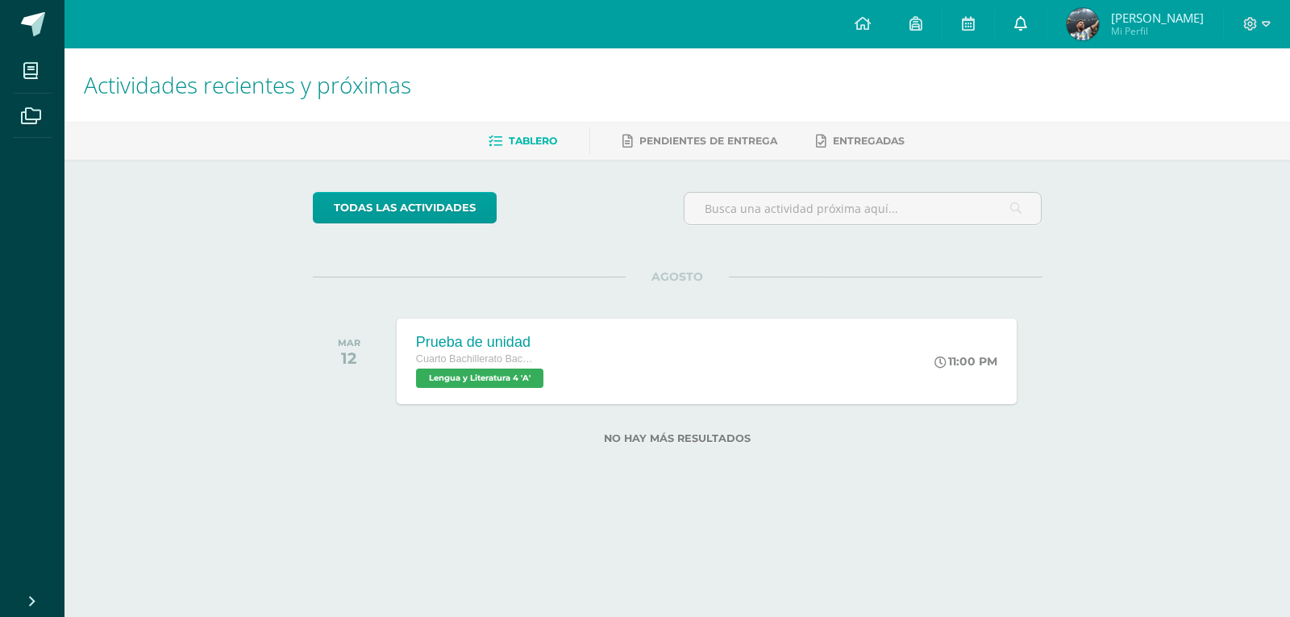
click at [1029, 19] on link at bounding box center [1021, 24] width 52 height 48
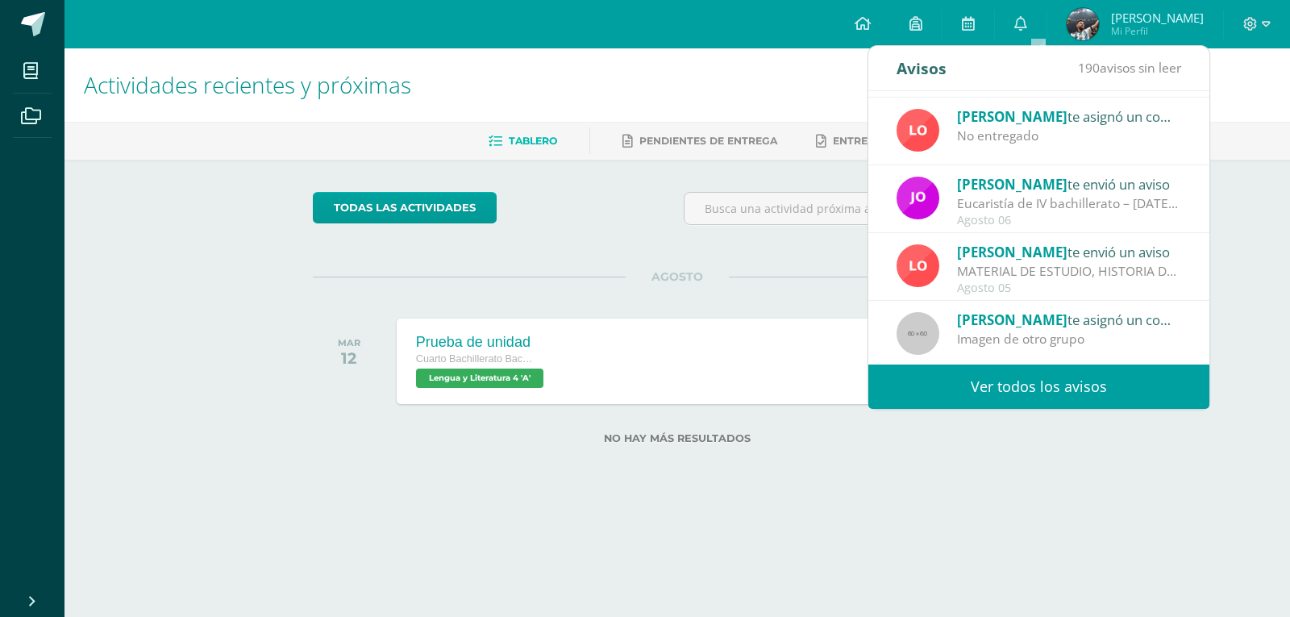
scroll to position [268, 0]
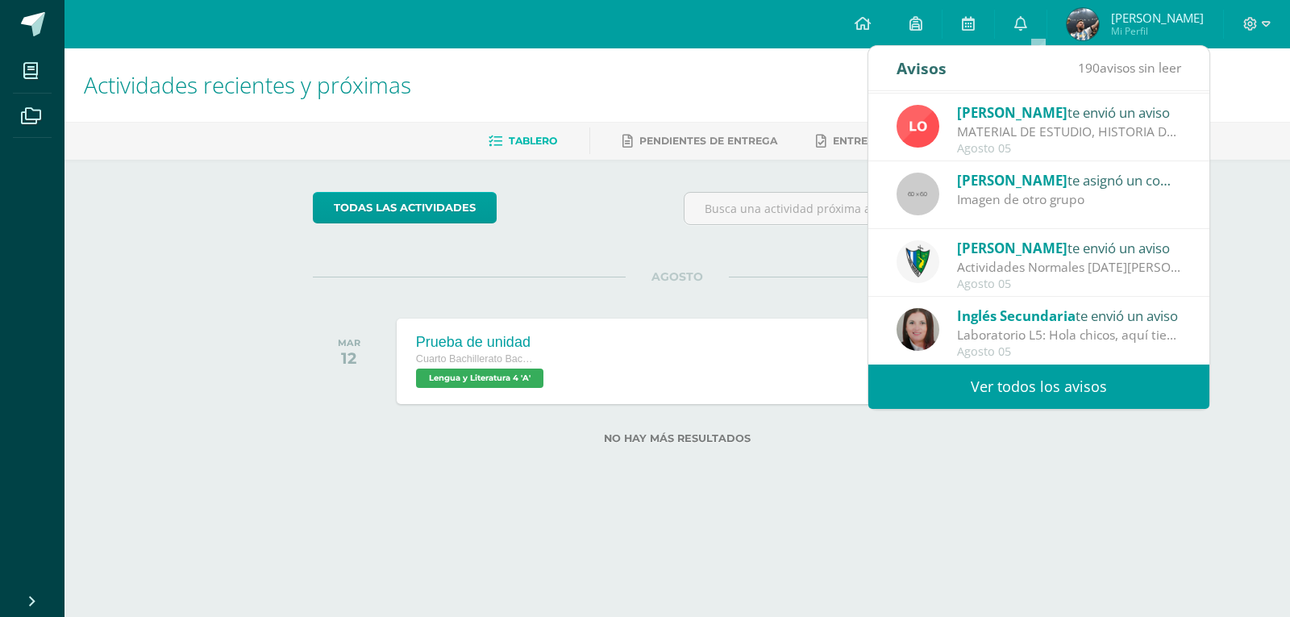
click at [1105, 383] on link "Ver todos los avisos" at bounding box center [1038, 386] width 341 height 44
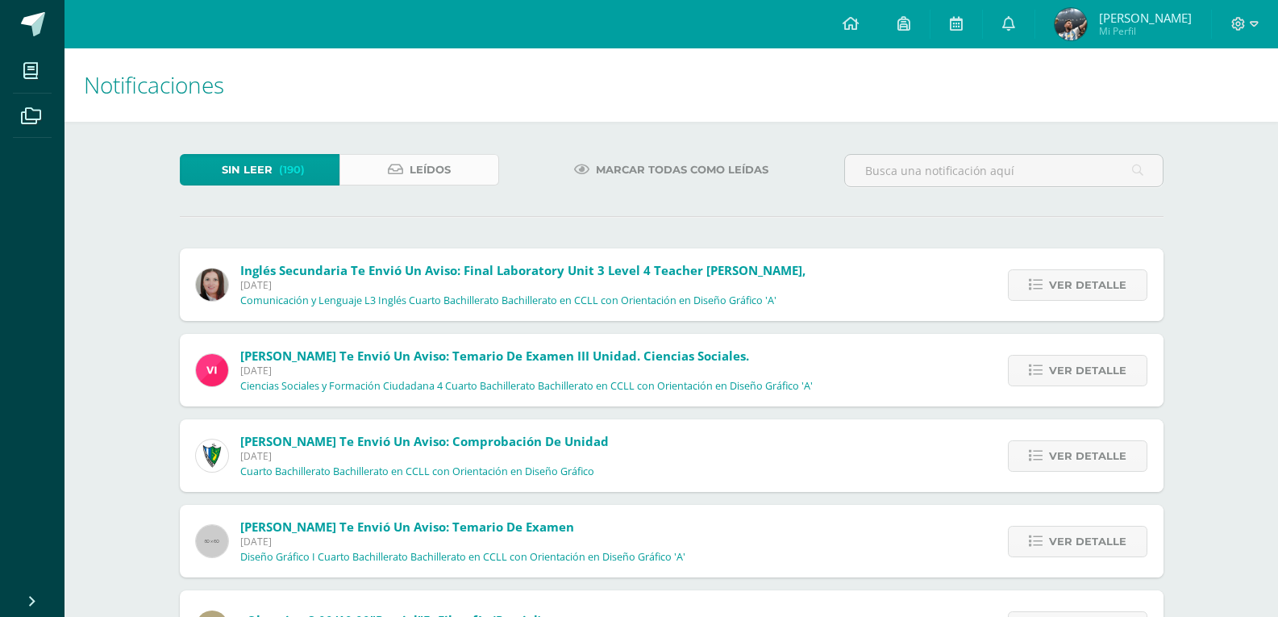
click at [453, 168] on link "Leídos" at bounding box center [419, 169] width 160 height 31
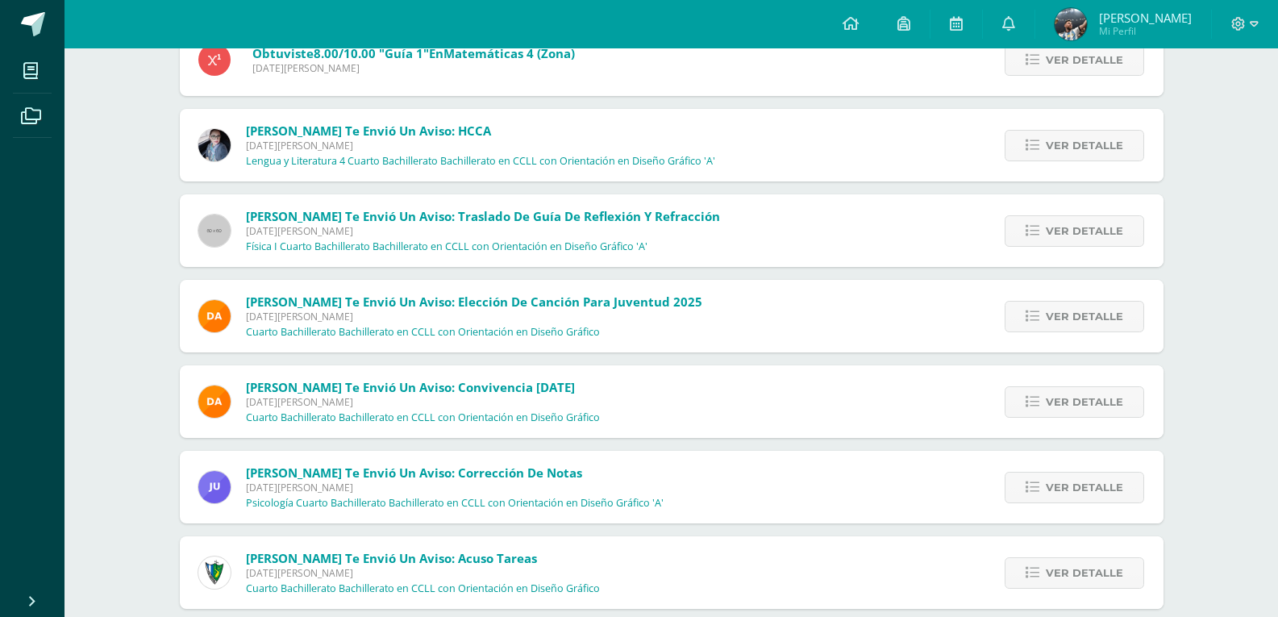
scroll to position [5660, 0]
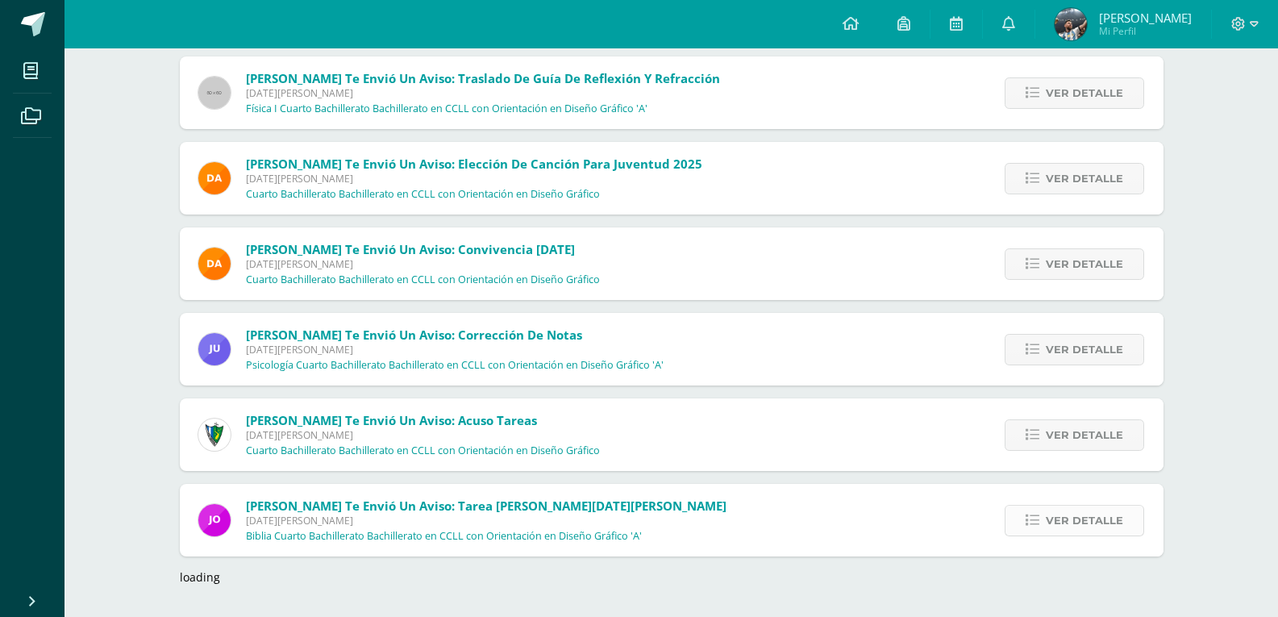
click at [1063, 506] on span "Ver detalle" at bounding box center [1083, 520] width 77 height 30
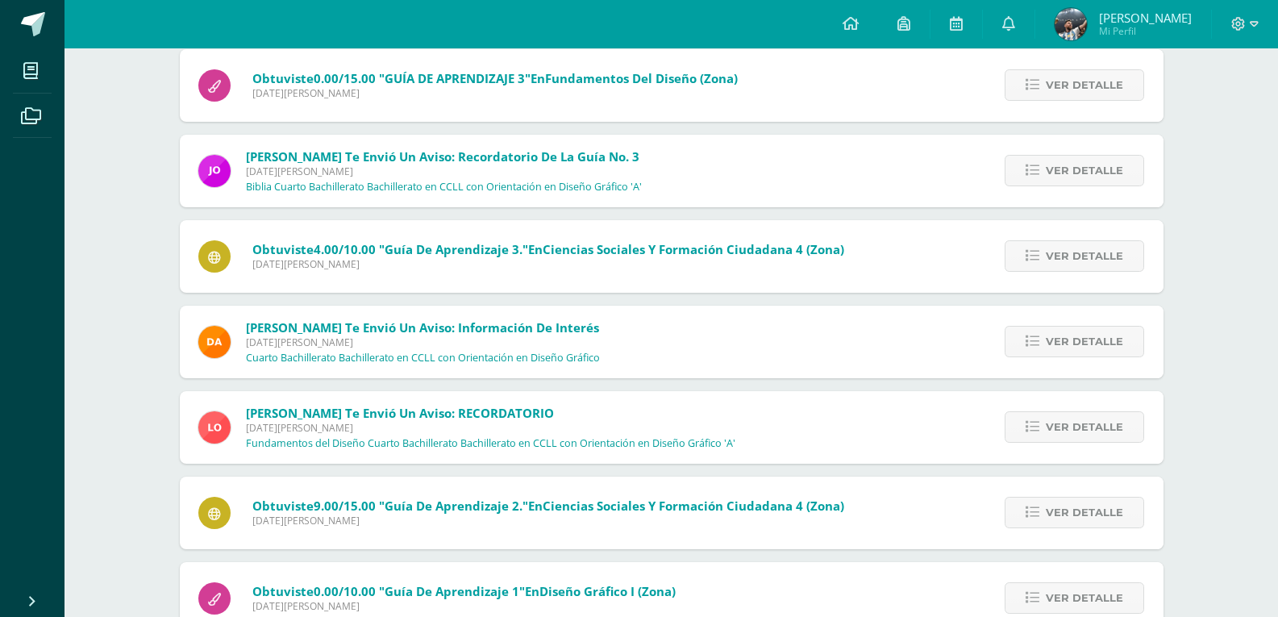
scroll to position [8251, 0]
